Goal: Check status: Check status

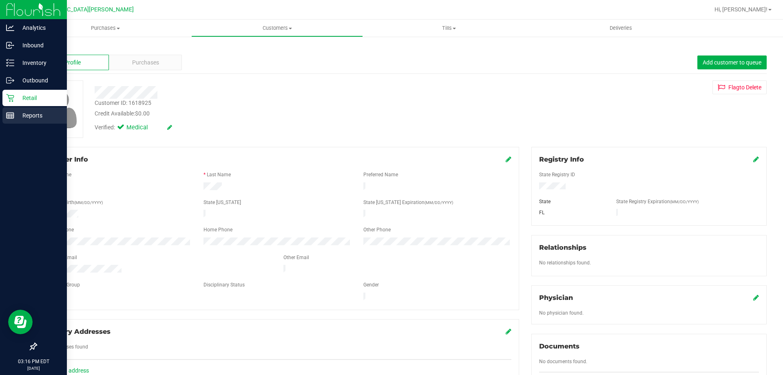
click at [11, 124] on link "Reports" at bounding box center [33, 116] width 67 height 18
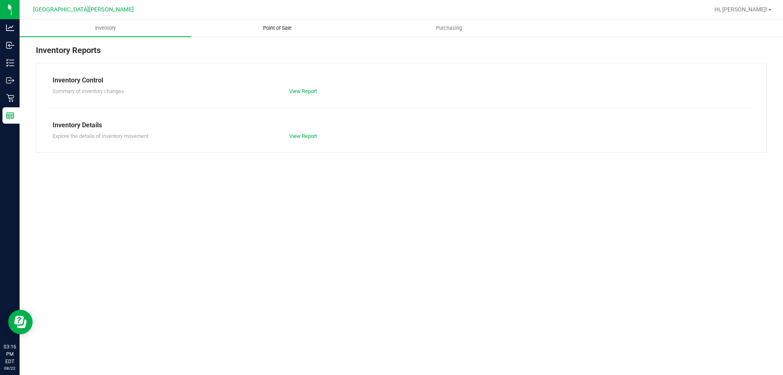
click at [279, 28] on span "Point of Sale" at bounding box center [277, 27] width 51 height 7
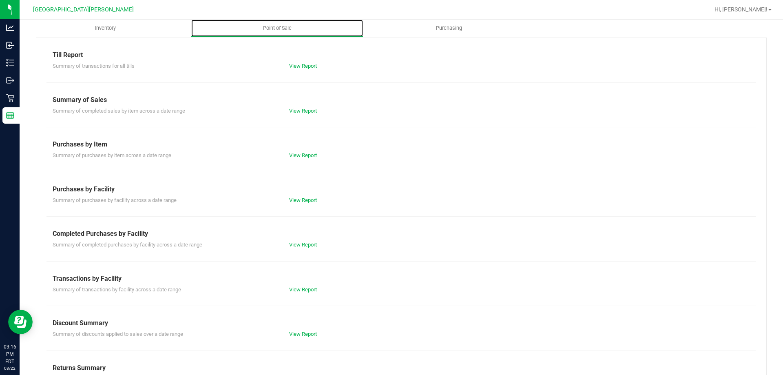
scroll to position [54, 0]
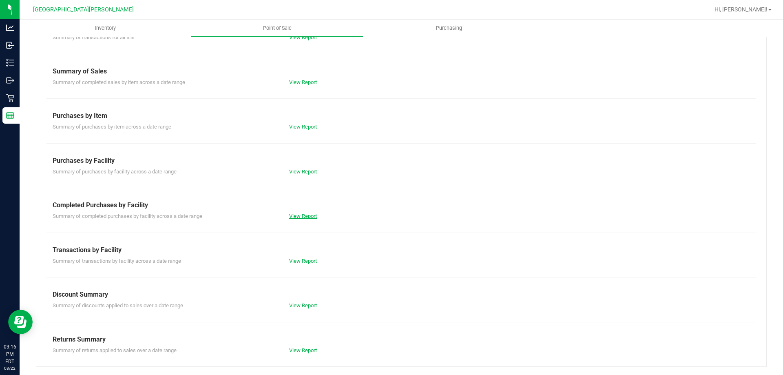
click at [289, 216] on link "View Report" at bounding box center [303, 216] width 28 height 6
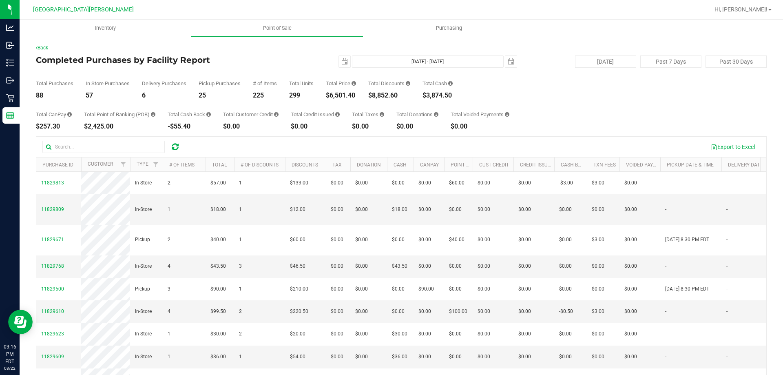
click at [348, 96] on div "$6,501.40" at bounding box center [341, 95] width 30 height 7
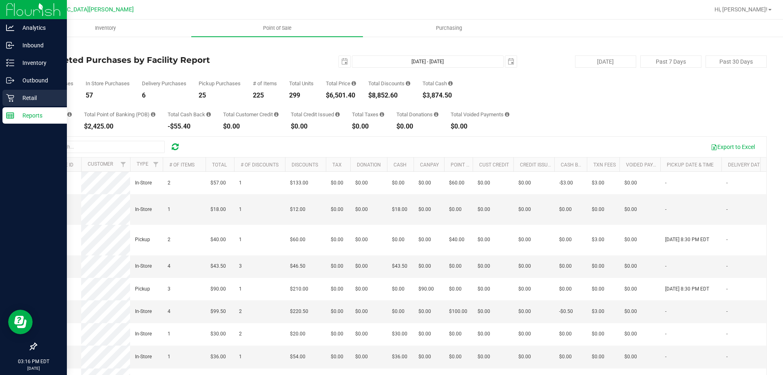
click at [10, 98] on icon at bounding box center [10, 98] width 8 height 8
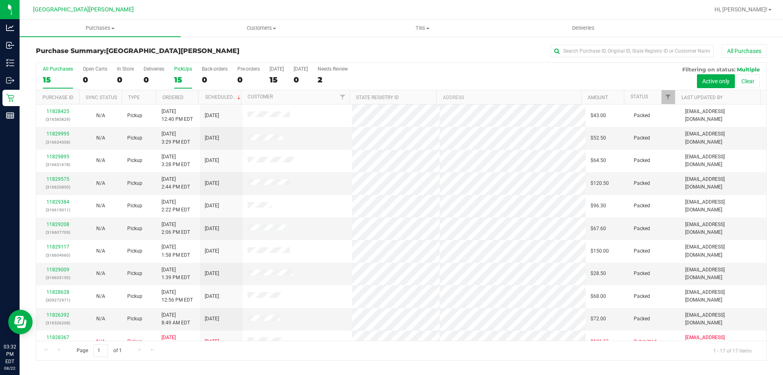
click at [185, 78] on div "15" at bounding box center [183, 79] width 18 height 9
click at [0, 0] on input "PickUps 15" at bounding box center [0, 0] width 0 height 0
click at [99, 31] on span "Purchases" at bounding box center [100, 27] width 161 height 7
click at [78, 59] on li "Fulfillment" at bounding box center [100, 59] width 161 height 10
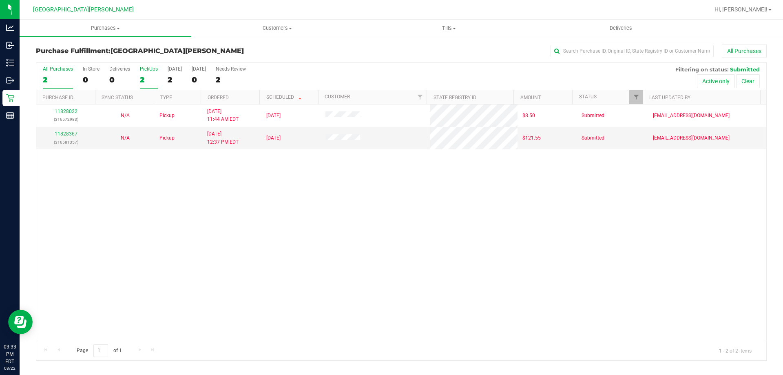
click at [146, 81] on div "2" at bounding box center [149, 79] width 18 height 9
click at [0, 0] on input "PickUps 2" at bounding box center [0, 0] width 0 height 0
